Goal: Information Seeking & Learning: Learn about a topic

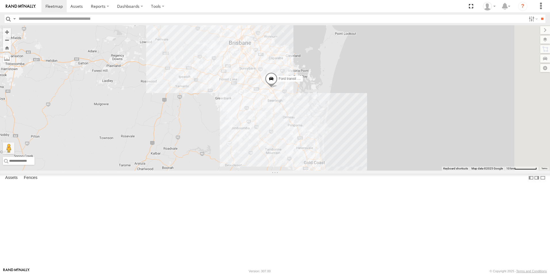
click at [0, 0] on span at bounding box center [0, 0] width 0 height 0
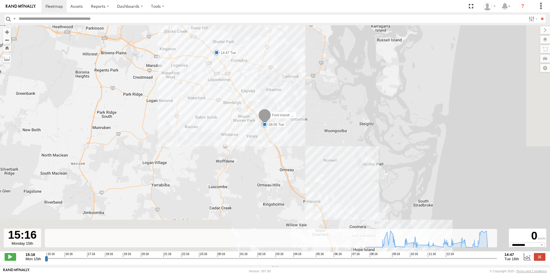
drag, startPoint x: 319, startPoint y: 182, endPoint x: 289, endPoint y: 96, distance: 91.1
click at [290, 95] on div "Ford transit (Little) 07:08 Tue 08:05 Tue 10:17 Tue 11:00 Tue 12:00 Tue 12:38 T…" at bounding box center [275, 141] width 550 height 232
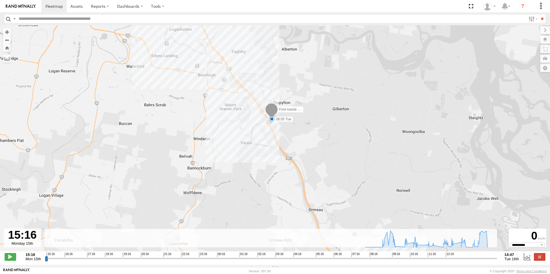
click at [271, 119] on span at bounding box center [272, 119] width 6 height 6
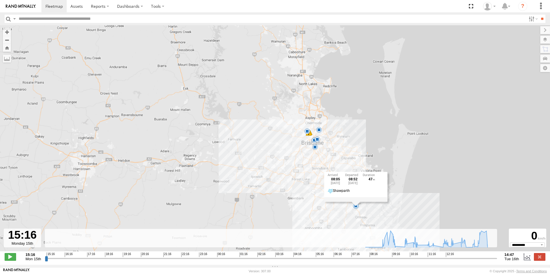
drag, startPoint x: 317, startPoint y: 164, endPoint x: 313, endPoint y: 176, distance: 12.5
click at [349, 215] on div "Ford transit (Little) 07:08 Tue 08:05 Tue 10:17 Tue 11:00 Tue 12:00 Tue 12:38 T…" at bounding box center [275, 141] width 550 height 232
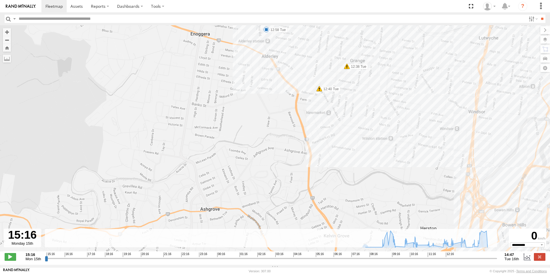
drag, startPoint x: 494, startPoint y: 117, endPoint x: 229, endPoint y: 77, distance: 267.2
click at [204, 95] on div "Ford transit (Little) 07:08 Tue 08:05 Tue 10:17 Tue 11:00 Tue 12:00 Tue 12:38 T…" at bounding box center [275, 141] width 550 height 232
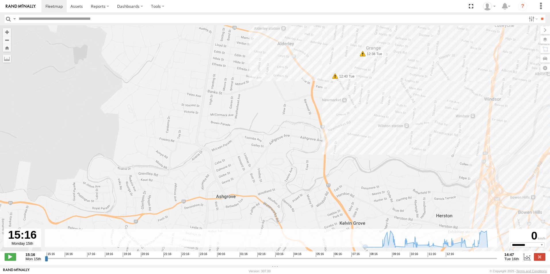
click at [335, 79] on span at bounding box center [335, 76] width 6 height 6
click at [335, 72] on div "Harsh Right Cornering 12:40 16/09/2025 West 9 Mina Pde Newmarket,QLD" at bounding box center [335, 54] width 87 height 35
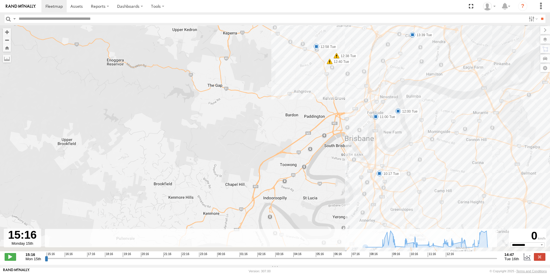
drag, startPoint x: 477, startPoint y: 177, endPoint x: 385, endPoint y: 120, distance: 108.2
click at [385, 120] on div "Ford transit (Little) 07:08 Tue 08:05 Tue 10:17 Tue 11:00 Tue 12:00 Tue 12:38 T…" at bounding box center [275, 141] width 550 height 232
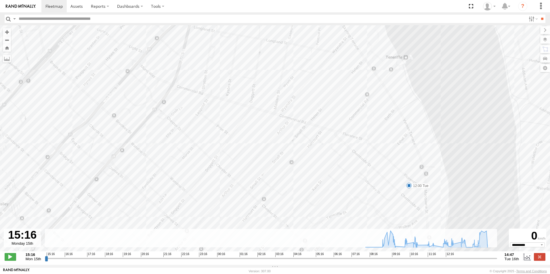
drag, startPoint x: 424, startPoint y: 167, endPoint x: 403, endPoint y: 177, distance: 23.8
click at [409, 174] on div "Ford transit (Little) 07:08 Tue 08:05 Tue 10:17 Tue 11:00 Tue 12:00 Tue 12:38 T…" at bounding box center [275, 141] width 550 height 232
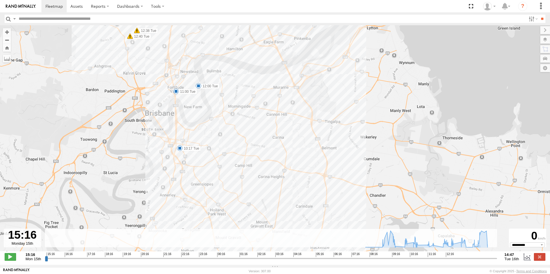
drag, startPoint x: 258, startPoint y: 148, endPoint x: 201, endPoint y: -9, distance: 167.5
click at [201, 0] on html at bounding box center [275, 137] width 550 height 274
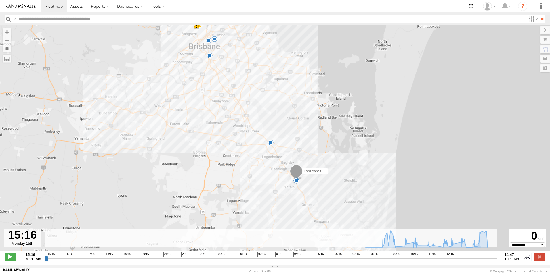
drag, startPoint x: 311, startPoint y: 152, endPoint x: 283, endPoint y: 134, distance: 33.6
click at [277, 127] on div "Ford transit (Little) 07:08 Tue 08:05 Tue 10:17 Tue 11:00 Tue 12:00 Tue 12:38 T…" at bounding box center [275, 141] width 550 height 232
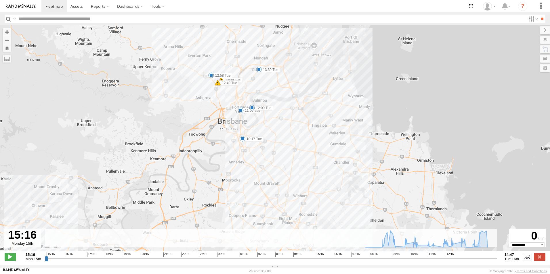
drag, startPoint x: 276, startPoint y: 145, endPoint x: 288, endPoint y: 169, distance: 27.8
click at [288, 169] on div "Ford transit (Little) 07:08 Tue 08:05 Tue 10:17 Tue 11:00 Tue 12:00 Tue 12:38 T…" at bounding box center [275, 141] width 550 height 232
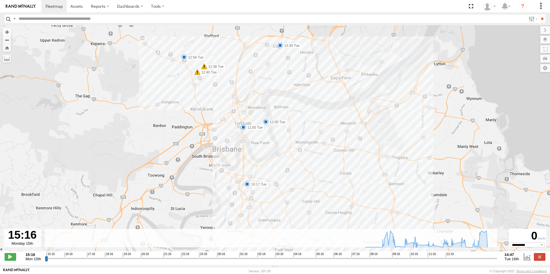
drag, startPoint x: 252, startPoint y: 130, endPoint x: 268, endPoint y: 151, distance: 26.2
click at [268, 151] on div "Ford transit (Little) 07:08 Tue 08:05 Tue 10:17 Tue 11:00 Tue 12:00 Tue 12:38 T…" at bounding box center [275, 141] width 550 height 232
click at [246, 184] on span at bounding box center [247, 185] width 6 height 6
drag, startPoint x: 292, startPoint y: 187, endPoint x: 288, endPoint y: 184, distance: 4.7
click at [292, 187] on div "Ford transit (Little) 07:08 Tue 08:05 Tue 10:17 Tue 11:00 Tue 12:00 Tue 12:38 T…" at bounding box center [275, 141] width 550 height 232
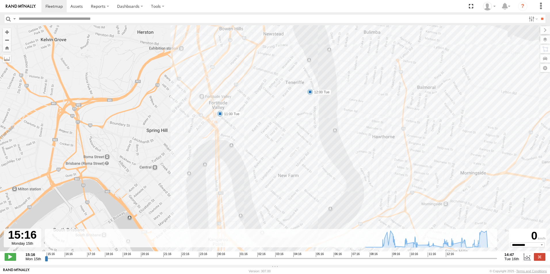
drag, startPoint x: 237, startPoint y: 118, endPoint x: 242, endPoint y: 137, distance: 19.5
click at [252, 144] on div "Ford transit (Little) 07:08 Tue 08:05 Tue 10:17 Tue 11:00 Tue 12:00 Tue 12:38 T…" at bounding box center [275, 141] width 550 height 232
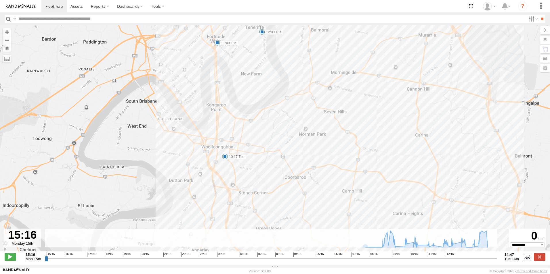
drag, startPoint x: 263, startPoint y: 177, endPoint x: 241, endPoint y: 91, distance: 89.1
click at [241, 91] on div "Ford transit (Little) 07:08 Tue 08:05 Tue 10:17 Tue 11:00 Tue 12:00 Tue 12:38 T…" at bounding box center [275, 141] width 550 height 232
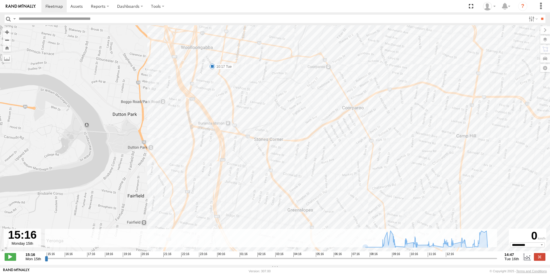
drag, startPoint x: 303, startPoint y: 196, endPoint x: 288, endPoint y: 102, distance: 94.3
click at [288, 102] on div "Ford transit (Little) 07:08 Tue 08:05 Tue 10:17 Tue 11:00 Tue 12:00 Tue 12:38 T…" at bounding box center [275, 141] width 550 height 232
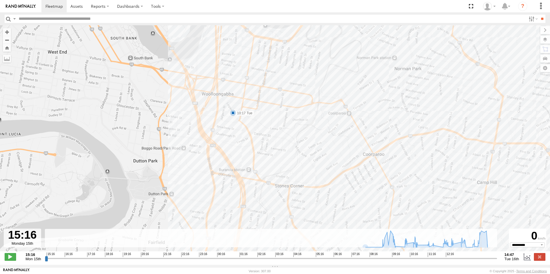
drag, startPoint x: 267, startPoint y: 151, endPoint x: 272, endPoint y: 171, distance: 20.9
click at [286, 199] on div "Ford transit (Little) 07:08 Tue 08:05 Tue 10:17 Tue 11:00 Tue 12:00 Tue 12:38 T…" at bounding box center [275, 141] width 550 height 232
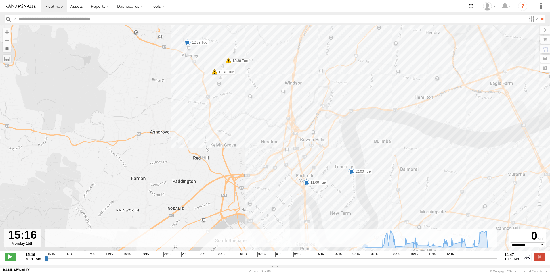
drag, startPoint x: 242, startPoint y: 107, endPoint x: 304, endPoint y: 243, distance: 149.3
click at [307, 248] on div "← Move left → Move right ↑ Move up ↓ Move down + Zoom in - Zoom out Home Jump l…" at bounding box center [275, 145] width 550 height 240
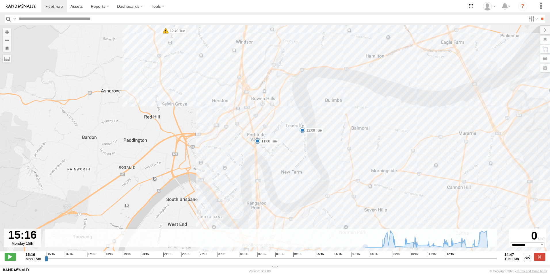
drag, startPoint x: 295, startPoint y: 213, endPoint x: 256, endPoint y: 186, distance: 47.0
click at [256, 186] on div "Ford transit (Little) 07:08 Tue 08:05 Tue 10:17 Tue 11:00 Tue 12:00 Tue 12:38 T…" at bounding box center [275, 141] width 550 height 232
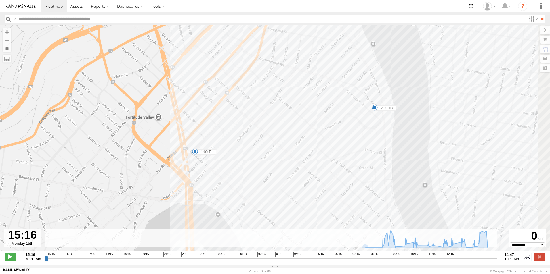
drag, startPoint x: 357, startPoint y: 157, endPoint x: 267, endPoint y: 173, distance: 91.9
click at [265, 175] on div "Ford transit (Little) 07:08 Tue 08:05 Tue 10:17 Tue 11:00 Tue 12:00 Tue 12:38 T…" at bounding box center [275, 141] width 550 height 232
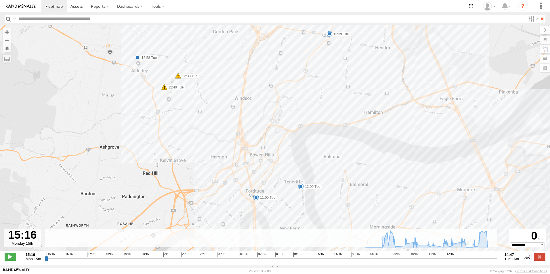
drag, startPoint x: 228, startPoint y: 111, endPoint x: 272, endPoint y: 204, distance: 102.6
click at [272, 204] on div "Ford transit (Little) 07:08 Tue 08:05 Tue 10:17 Tue 11:00 Tue 12:00 Tue 12:38 T…" at bounding box center [275, 141] width 550 height 232
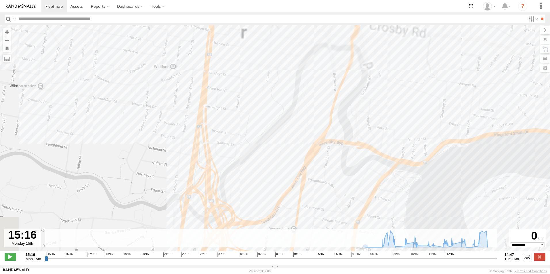
drag, startPoint x: 271, startPoint y: 120, endPoint x: 336, endPoint y: 251, distance: 145.8
click at [370, 274] on html at bounding box center [275, 137] width 550 height 274
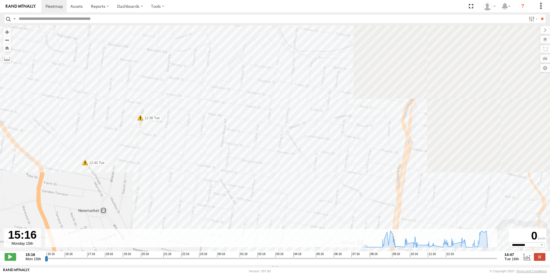
drag, startPoint x: 269, startPoint y: 218, endPoint x: 386, endPoint y: 287, distance: 136.1
click at [386, 274] on html at bounding box center [275, 137] width 550 height 274
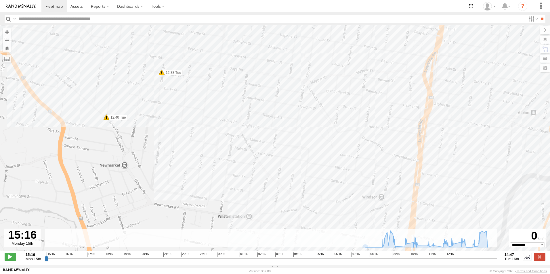
drag, startPoint x: 324, startPoint y: 206, endPoint x: 290, endPoint y: 150, distance: 65.9
click at [313, 160] on div "Ford transit (Little) 07:08 Tue 08:05 Tue 10:17 Tue 11:00 Tue 12:00 Tue 12:38 T…" at bounding box center [275, 141] width 550 height 232
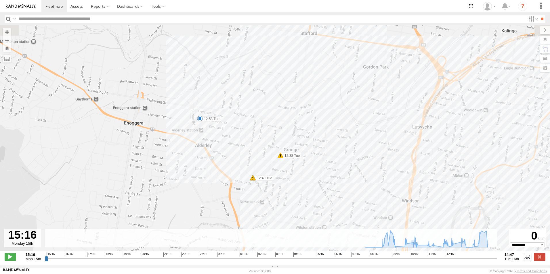
drag, startPoint x: 178, startPoint y: 90, endPoint x: 214, endPoint y: 124, distance: 50.2
click at [214, 124] on div "Ford transit (Little) 07:08 Tue 08:05 Tue 10:17 Tue 11:00 Tue 12:00 Tue 12:38 T…" at bounding box center [275, 141] width 550 height 232
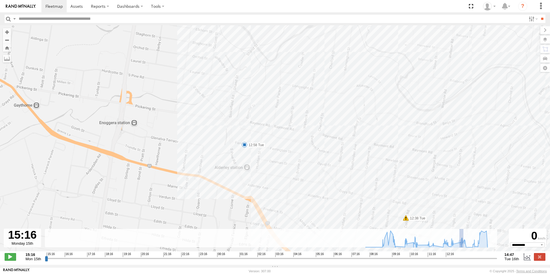
drag, startPoint x: 462, startPoint y: 241, endPoint x: 246, endPoint y: 23, distance: 307.0
click at [246, 21] on body at bounding box center [275, 137] width 550 height 274
type input "**********"
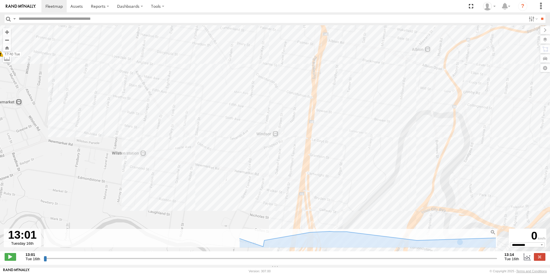
drag, startPoint x: 474, startPoint y: 188, endPoint x: 188, endPoint y: 62, distance: 313.0
click at [129, 0] on html at bounding box center [275, 137] width 550 height 274
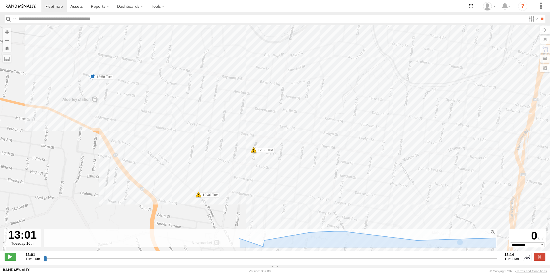
drag, startPoint x: 375, startPoint y: 199, endPoint x: 296, endPoint y: 82, distance: 141.1
click at [296, 82] on div "Ford transit (Little) 07:08 Tue 08:05 Tue 10:17 Tue 11:00 Tue 12:00 Tue 12:38 T…" at bounding box center [275, 141] width 550 height 232
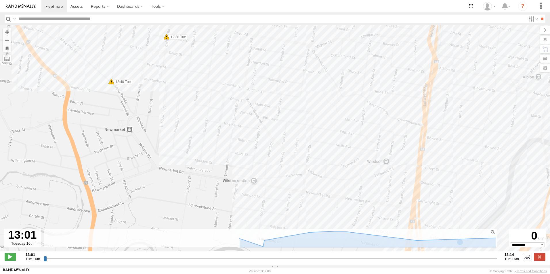
drag, startPoint x: 275, startPoint y: 107, endPoint x: 282, endPoint y: 157, distance: 50.9
click at [291, 138] on div "Ford transit (Little) 07:08 Tue 08:05 Tue 10:17 Tue 11:00 Tue 12:00 Tue 12:38 T…" at bounding box center [275, 141] width 550 height 232
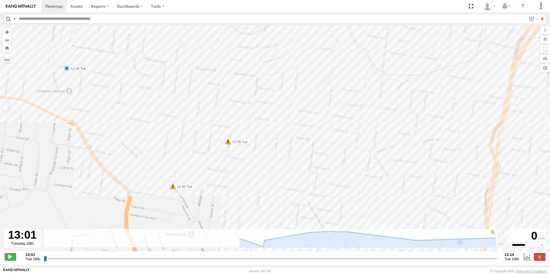
drag, startPoint x: 276, startPoint y: 122, endPoint x: 406, endPoint y: 246, distance: 179.0
click at [406, 248] on div "← Move left → Move right ↑ Move up ↓ Move down + Zoom in - Zoom out Home Jump l…" at bounding box center [275, 145] width 550 height 240
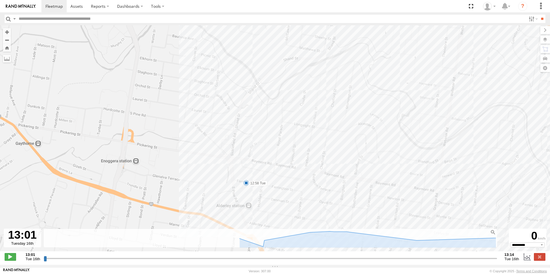
drag, startPoint x: 217, startPoint y: 56, endPoint x: 248, endPoint y: 151, distance: 100.0
click at [244, 144] on div "Ford transit (Little) 07:08 Tue 08:05 Tue 10:17 Tue 11:00 Tue 12:00 Tue 12:38 T…" at bounding box center [275, 141] width 550 height 232
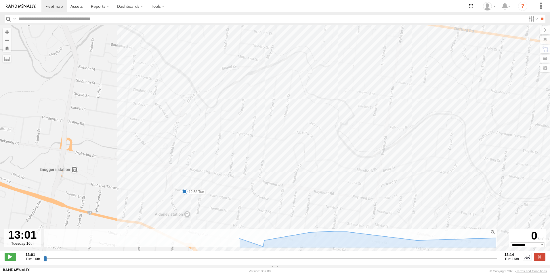
drag, startPoint x: 287, startPoint y: 165, endPoint x: 232, endPoint y: 177, distance: 56.6
click at [232, 177] on div "Ford transit (Little) 07:08 Tue 08:05 Tue 10:17 Tue 11:00 Tue 12:00 Tue 12:38 T…" at bounding box center [275, 141] width 550 height 232
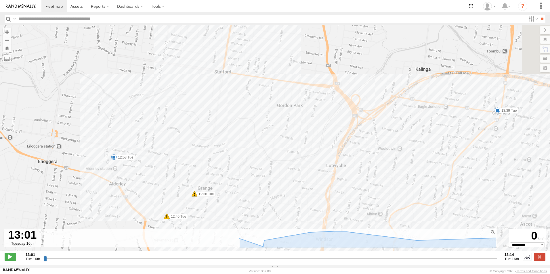
drag, startPoint x: 270, startPoint y: 105, endPoint x: 209, endPoint y: 102, distance: 60.7
click at [185, 102] on div "Ford transit (Little) 07:08 Tue 08:05 Tue 10:17 Tue 11:00 Tue 12:00 Tue 12:38 T…" at bounding box center [275, 141] width 550 height 232
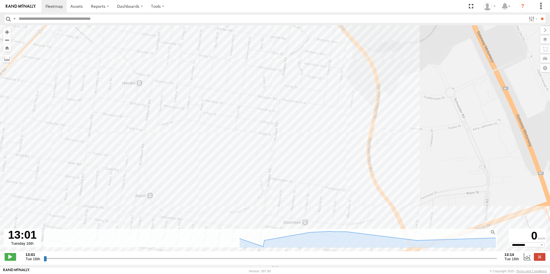
drag, startPoint x: 457, startPoint y: 164, endPoint x: 141, endPoint y: 34, distance: 342.3
click at [116, 22] on body at bounding box center [275, 137] width 550 height 274
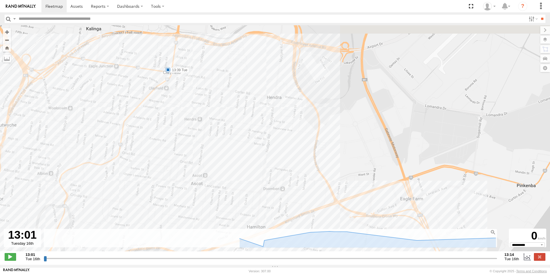
drag, startPoint x: 309, startPoint y: 123, endPoint x: 306, endPoint y: 152, distance: 29.0
click at [306, 152] on div "Ford transit (Little) 07:08 Tue 08:05 Tue 10:17 Tue 11:00 Tue 12:00 Tue 12:38 T…" at bounding box center [275, 141] width 550 height 232
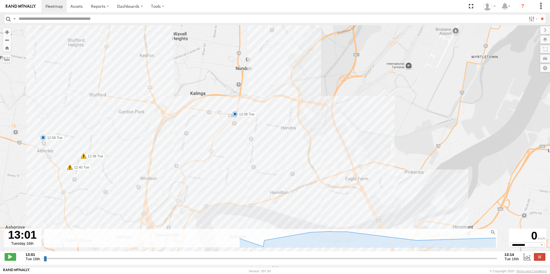
drag, startPoint x: 369, startPoint y: 175, endPoint x: 288, endPoint y: 3, distance: 189.7
click at [288, 3] on body at bounding box center [275, 137] width 550 height 274
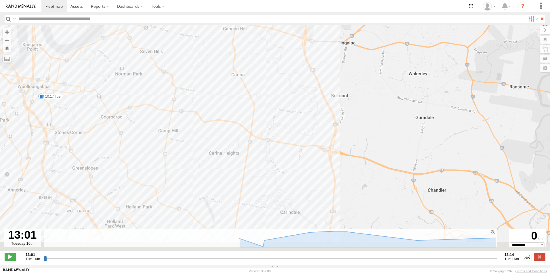
drag, startPoint x: 364, startPoint y: 131, endPoint x: 333, endPoint y: -21, distance: 155.2
click at [333, 0] on html at bounding box center [275, 137] width 550 height 274
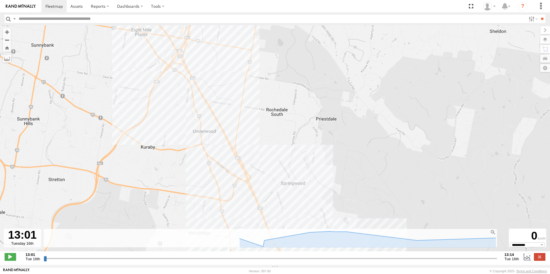
drag, startPoint x: 298, startPoint y: 72, endPoint x: 261, endPoint y: -21, distance: 100.8
click at [261, 0] on html at bounding box center [275, 137] width 550 height 274
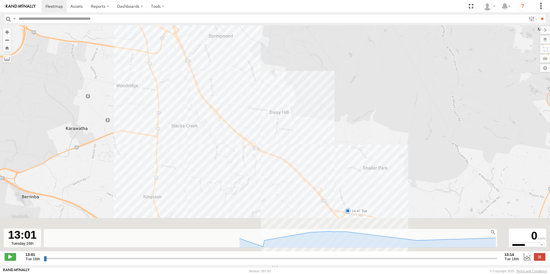
drag, startPoint x: 283, startPoint y: 110, endPoint x: 258, endPoint y: 39, distance: 75.4
click at [257, 44] on div "Ford transit (Little) 07:08 Tue 08:05 Tue 10:17 Tue 11:00 Tue 12:00 Tue 12:38 T…" at bounding box center [275, 141] width 550 height 232
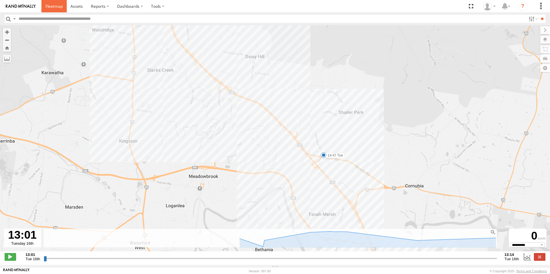
drag, startPoint x: 54, startPoint y: 1, endPoint x: 63, endPoint y: 4, distance: 9.6
click at [55, 1] on link at bounding box center [53, 6] width 25 height 12
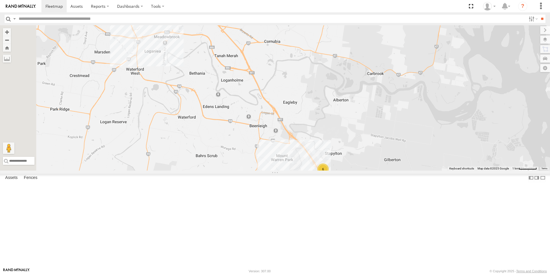
click at [0, 0] on span at bounding box center [0, 0] width 0 height 0
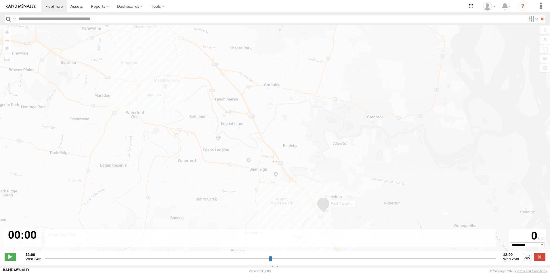
type input "**********"
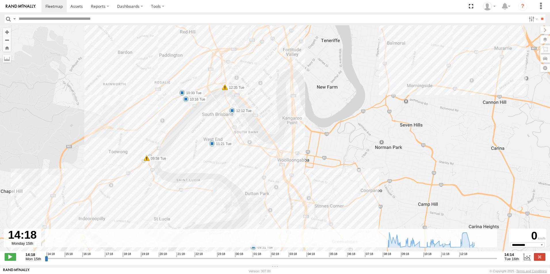
drag, startPoint x: 252, startPoint y: 138, endPoint x: 273, endPoint y: 218, distance: 82.8
click at [273, 219] on div "Ford Transit (New) 14:22 Mon 07:10 Tue 09:31 Tue 09:36 Tue 09:50 Tue 09:58 Tue …" at bounding box center [275, 141] width 550 height 232
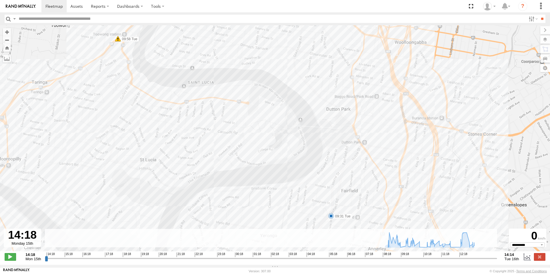
drag, startPoint x: 233, startPoint y: 164, endPoint x: 267, endPoint y: 14, distance: 153.2
click at [267, 14] on body at bounding box center [275, 137] width 550 height 274
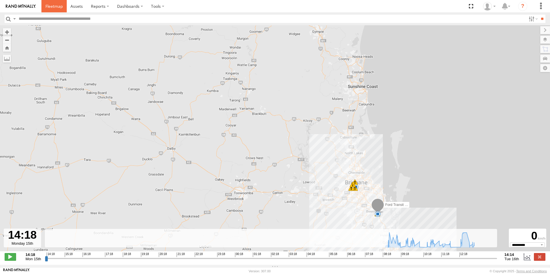
click at [56, 8] on span at bounding box center [53, 5] width 17 height 5
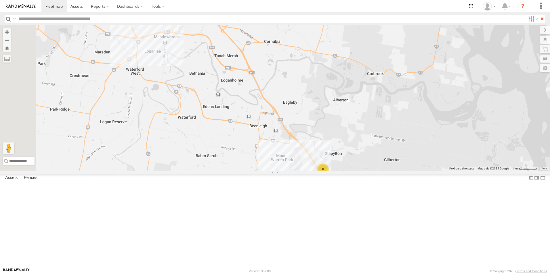
click at [0, 0] on div "Video" at bounding box center [0, 0] width 0 height 0
click at [0, 0] on span at bounding box center [0, 0] width 0 height 0
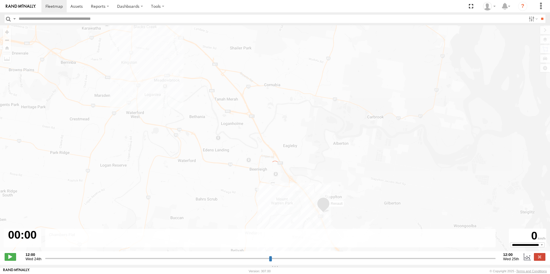
type input "**********"
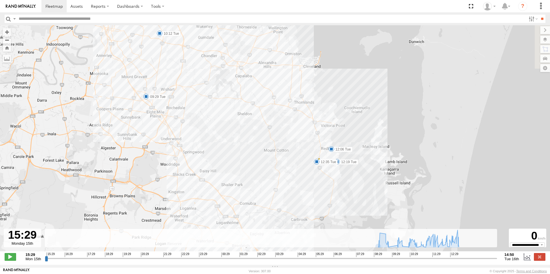
drag, startPoint x: 339, startPoint y: 137, endPoint x: 322, endPoint y: 106, distance: 35.6
click at [321, 106] on div "Renault 15:37 Mon 09:29 Tue 10:12 Tue 10:59 Tue 11:15 Tue 12:06 Tue 12:19 Tue 1…" at bounding box center [275, 141] width 550 height 232
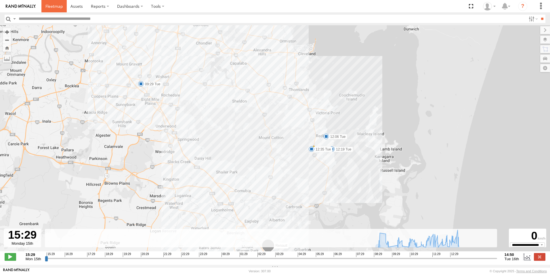
click at [51, 7] on span at bounding box center [53, 5] width 17 height 5
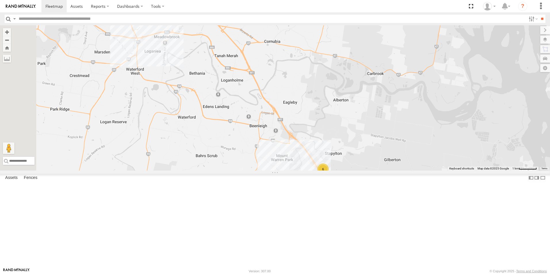
click at [0, 0] on span at bounding box center [0, 0] width 0 height 0
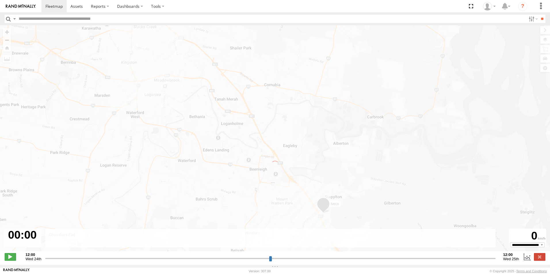
type input "**********"
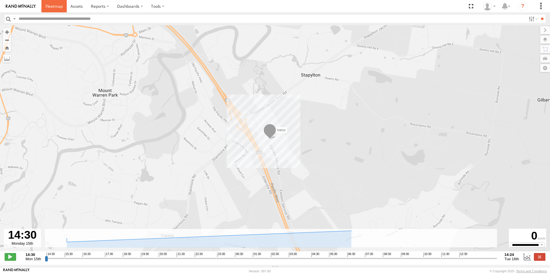
click at [54, 8] on span at bounding box center [53, 5] width 17 height 5
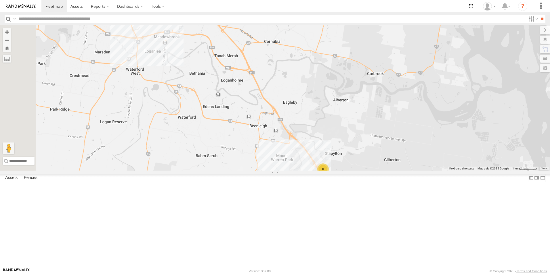
click at [0, 0] on span at bounding box center [0, 0] width 0 height 0
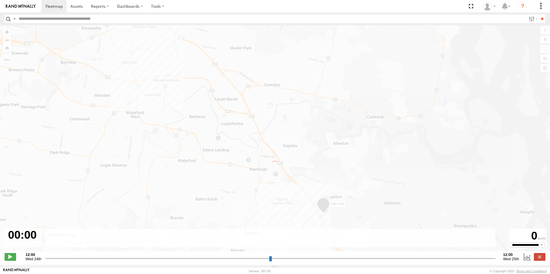
type input "**********"
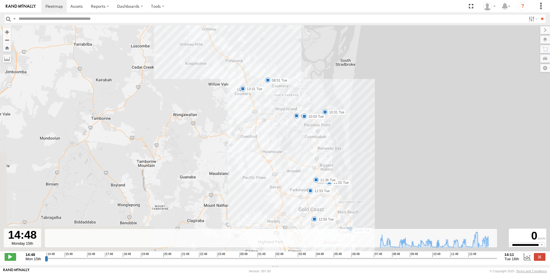
drag, startPoint x: 280, startPoint y: 122, endPoint x: 270, endPoint y: 82, distance: 41.6
click at [298, 72] on div "Old Ford 15:27 Mon 14:01 Tue 08:51 Tue 09:43 Tue 10:03 Tue 10:31 Tue 11:02 Tue …" at bounding box center [275, 141] width 550 height 232
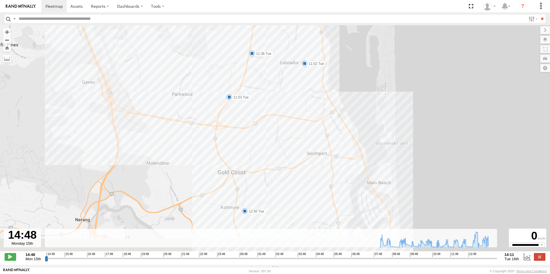
drag, startPoint x: 313, startPoint y: 174, endPoint x: 294, endPoint y: 82, distance: 94.1
click at [294, 82] on div "Old Ford 15:27 Mon 14:01 Tue 08:51 Tue 09:43 Tue 10:03 Tue 10:31 Tue 11:02 Tue …" at bounding box center [275, 141] width 550 height 232
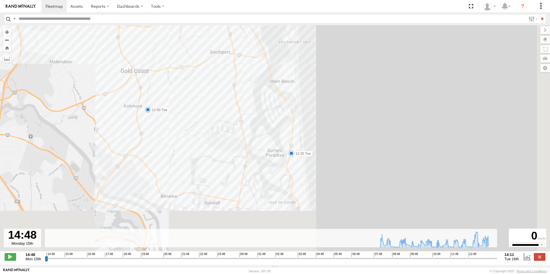
drag, startPoint x: 354, startPoint y: 135, endPoint x: 256, endPoint y: 27, distance: 145.1
click at [255, 28] on div "Old Ford 15:27 Mon 14:01 Tue 08:51 Tue 09:43 Tue 10:03 Tue 10:31 Tue 11:02 Tue …" at bounding box center [275, 141] width 550 height 232
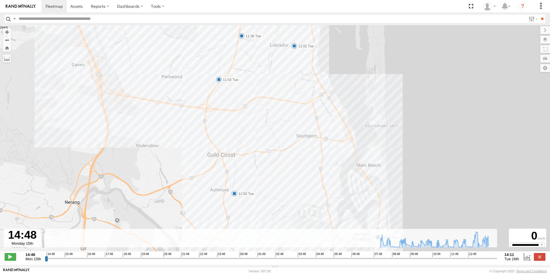
drag, startPoint x: 179, startPoint y: 159, endPoint x: 256, endPoint y: 226, distance: 102.3
click at [257, 227] on div "Old Ford 15:27 Mon 14:01 Tue 08:51 Tue 09:43 Tue 10:03 Tue 10:31 Tue 11:02 Tue …" at bounding box center [275, 141] width 550 height 232
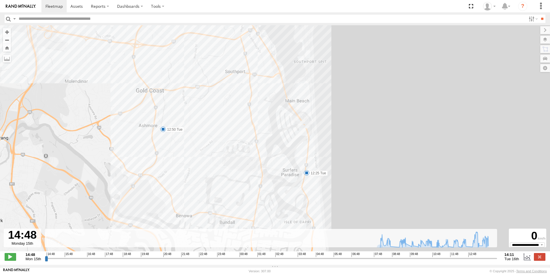
drag, startPoint x: 309, startPoint y: 189, endPoint x: 246, endPoint y: 133, distance: 84.3
click at [242, 131] on div "Old Ford 15:27 Mon 14:01 Tue 08:51 Tue 09:43 Tue 10:03 Tue 10:31 Tue 11:02 Tue …" at bounding box center [275, 141] width 550 height 232
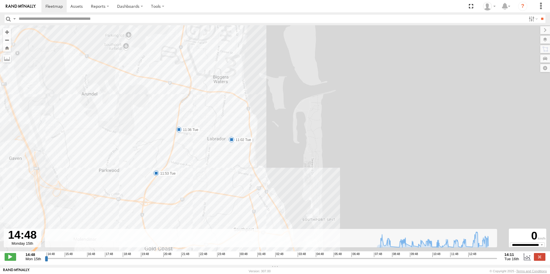
drag, startPoint x: 259, startPoint y: 158, endPoint x: 268, endPoint y: 278, distance: 120.5
click at [268, 274] on html at bounding box center [275, 137] width 550 height 274
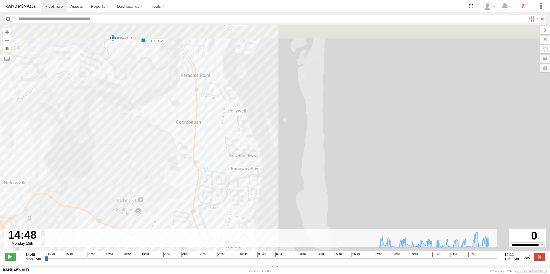
drag, startPoint x: 215, startPoint y: 146, endPoint x: 225, endPoint y: 271, distance: 124.9
click at [224, 274] on html at bounding box center [275, 137] width 550 height 274
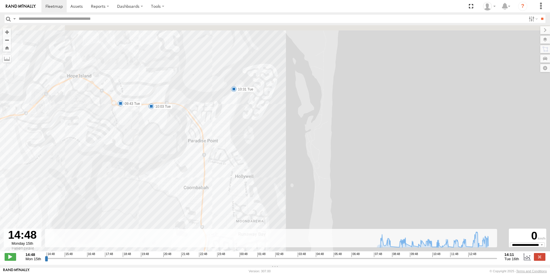
drag, startPoint x: 232, startPoint y: 141, endPoint x: 235, endPoint y: 184, distance: 42.4
click at [237, 196] on div "Old Ford 15:27 Mon 14:01 Tue 08:51 Tue 09:43 Tue 10:03 Tue 10:31 Tue 11:02 Tue …" at bounding box center [275, 141] width 550 height 232
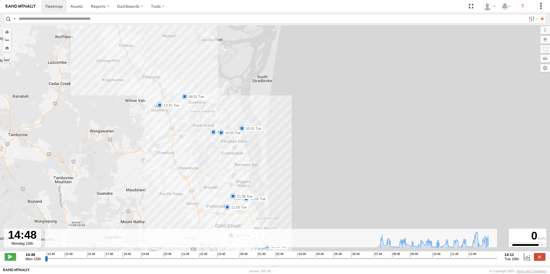
drag, startPoint x: 247, startPoint y: 189, endPoint x: 255, endPoint y: 163, distance: 28.1
click at [255, 163] on div "Old Ford 15:27 Mon 14:01 Tue 08:51 Tue 09:43 Tue 10:03 Tue 10:31 Tue 11:02 Tue …" at bounding box center [275, 141] width 550 height 232
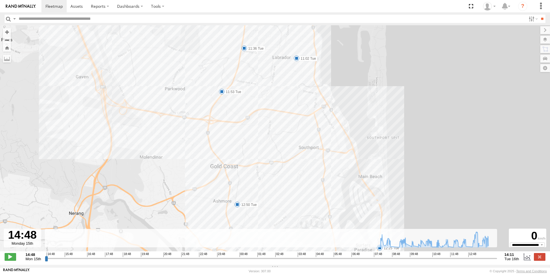
drag, startPoint x: 273, startPoint y: 214, endPoint x: 303, endPoint y: 141, distance: 78.2
click at [303, 141] on div "Old Ford 15:27 Mon 14:01 Tue 08:51 Tue 09:43 Tue 10:03 Tue 10:31 Tue 11:02 Tue …" at bounding box center [275, 141] width 550 height 232
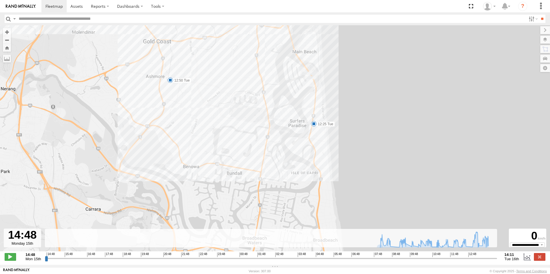
drag, startPoint x: 373, startPoint y: 184, endPoint x: 298, endPoint y: 65, distance: 140.7
click at [298, 63] on div "Old Ford 15:27 Mon 14:01 Tue 08:51 Tue 09:43 Tue 10:03 Tue 10:31 Tue 11:02 Tue …" at bounding box center [275, 141] width 550 height 232
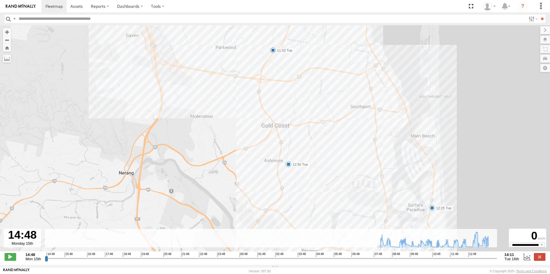
drag, startPoint x: 222, startPoint y: 93, endPoint x: 342, endPoint y: 187, distance: 152.4
click at [342, 187] on div "Old Ford 15:27 Mon 14:01 Tue 08:51 Tue 09:43 Tue 10:03 Tue 10:31 Tue 11:02 Tue …" at bounding box center [275, 141] width 550 height 232
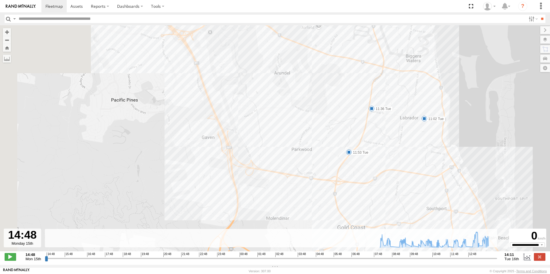
drag, startPoint x: 273, startPoint y: 128, endPoint x: 349, endPoint y: 232, distance: 129.1
click at [349, 232] on div "← Move left → Move right ↑ Move up ↓ Move down + Zoom in - Zoom out Home Jump l…" at bounding box center [275, 145] width 550 height 240
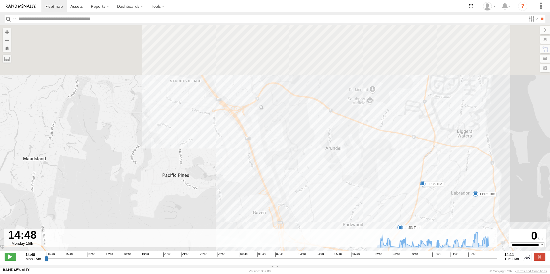
drag, startPoint x: 288, startPoint y: 204, endPoint x: 322, endPoint y: 252, distance: 59.0
click at [322, 252] on div "Old Ford 15:27 Mon 14:01 Tue 08:51 Tue 09:43 Tue 10:03 Tue 10:31 Tue 11:02 Tue …" at bounding box center [275, 141] width 550 height 232
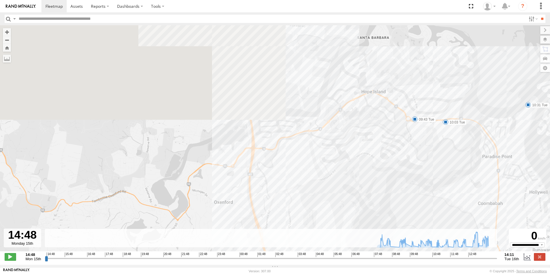
drag, startPoint x: 262, startPoint y: 244, endPoint x: 270, endPoint y: 289, distance: 45.9
click at [270, 274] on html at bounding box center [275, 137] width 550 height 274
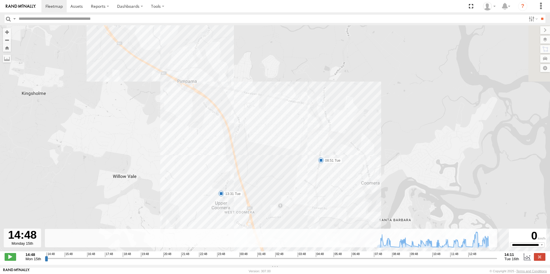
drag, startPoint x: 231, startPoint y: 74, endPoint x: 248, endPoint y: 181, distance: 108.0
click at [245, 185] on div "Old Ford 15:27 Mon 14:01 Tue 08:51 Tue 09:43 Tue 10:03 Tue 10:31 Tue 11:02 Tue …" at bounding box center [275, 141] width 550 height 232
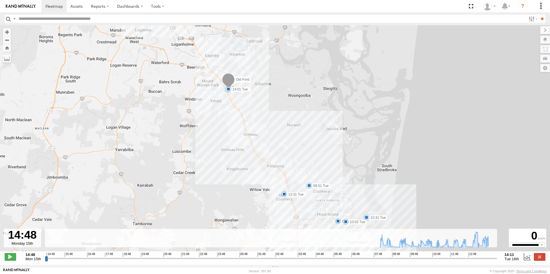
click at [284, 197] on span at bounding box center [284, 194] width 6 height 6
click at [375, 183] on div "Old Ford 15:27 Mon 14:01 Tue 08:51 Tue 09:43 Tue 10:03 Tue 10:31 Tue 11:02 Tue …" at bounding box center [275, 141] width 550 height 232
drag, startPoint x: 305, startPoint y: 207, endPoint x: 310, endPoint y: 209, distance: 5.6
click at [306, 207] on div "Old Ford 15:27 Mon 14:01 Tue 08:51 Tue 09:43 Tue 10:03 Tue 10:31 Tue 11:02 Tue …" at bounding box center [275, 141] width 550 height 232
click at [338, 223] on span at bounding box center [339, 222] width 6 height 6
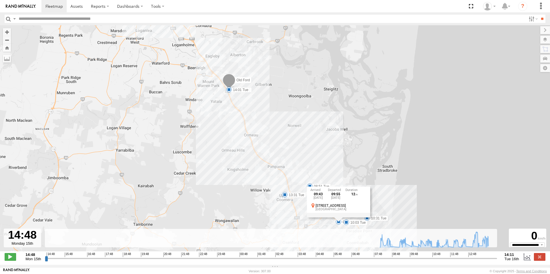
click at [346, 225] on span at bounding box center [346, 223] width 6 height 6
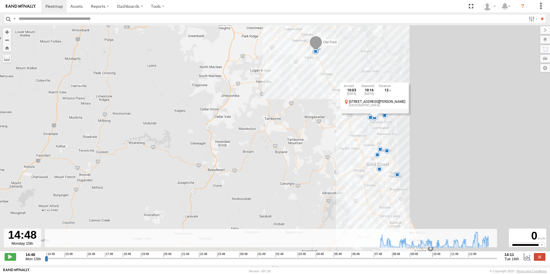
drag, startPoint x: 428, startPoint y: 213, endPoint x: 436, endPoint y: 114, distance: 99.2
click at [436, 114] on div "Old Ford 15:27 Mon 14:01 Tue 08:51 Tue 09:43 Tue 10:03 Tue 10:31 Tue 11:02 Tue …" at bounding box center [275, 141] width 550 height 232
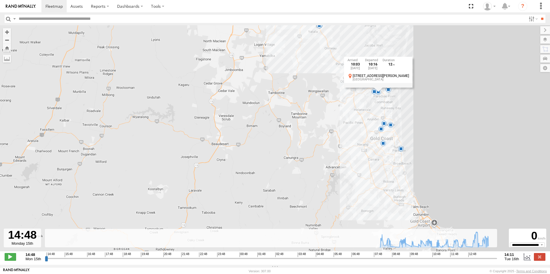
click at [401, 152] on span at bounding box center [401, 149] width 6 height 6
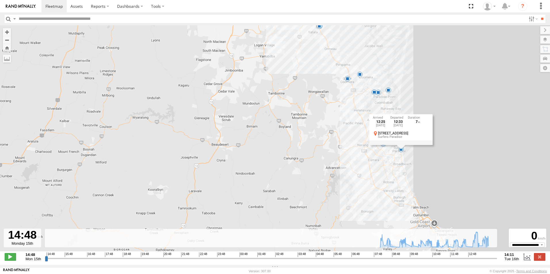
click at [381, 148] on div "Old Ford 15:27 Mon 14:01 Tue 08:51 Tue 09:43 Tue 10:03 Tue 10:31 Tue 11:02 Tue …" at bounding box center [275, 141] width 550 height 232
click at [384, 147] on span at bounding box center [383, 144] width 6 height 6
click at [513, 156] on div "Old Ford 15:27 Mon 14:01 Tue 08:51 Tue 09:43 Tue 10:03 Tue 10:31 Tue 11:02 Tue …" at bounding box center [275, 141] width 550 height 232
